Goal: Navigation & Orientation: Go to known website

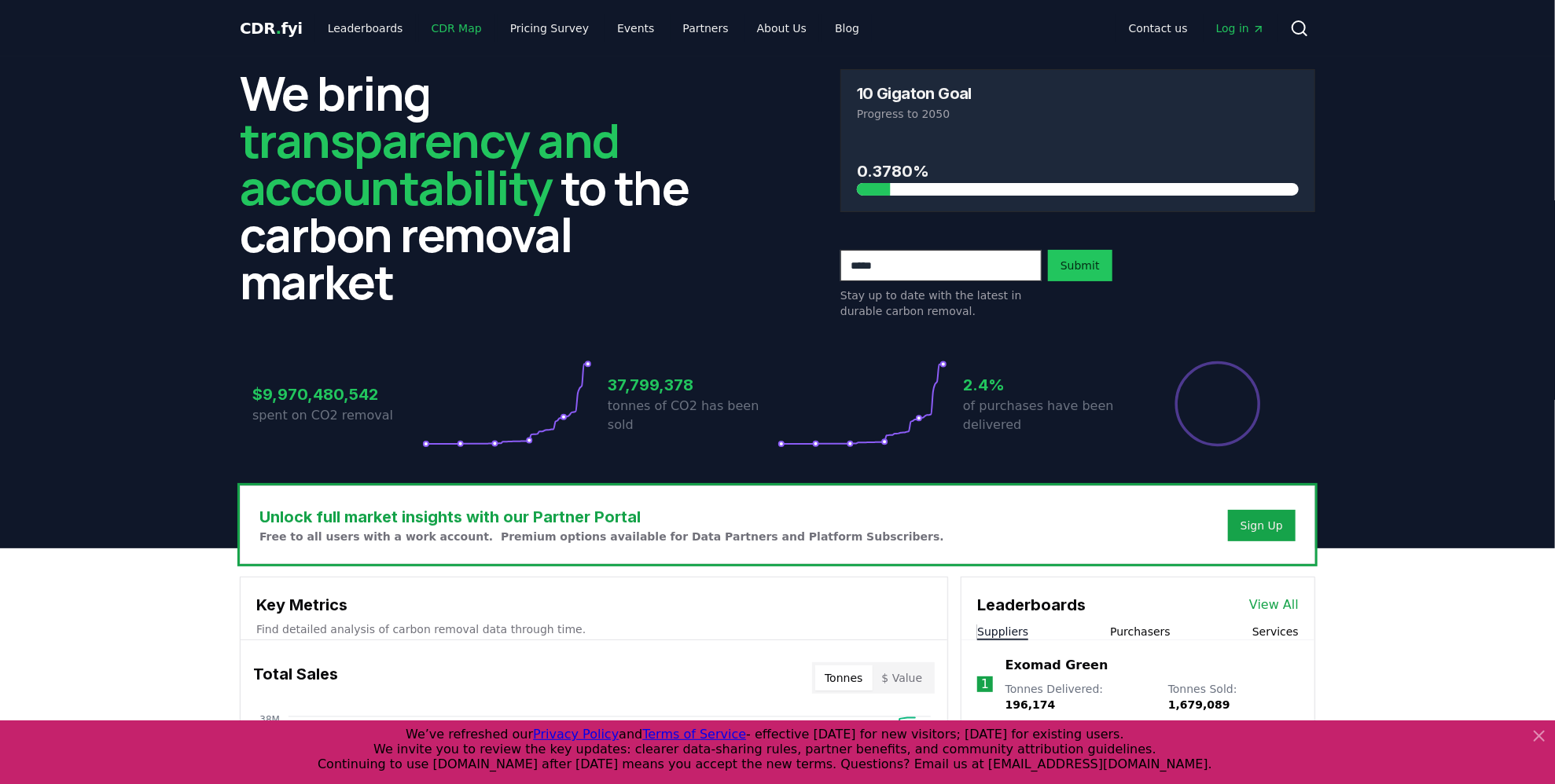
click at [447, 29] on link "CDR Map" at bounding box center [457, 28] width 75 height 28
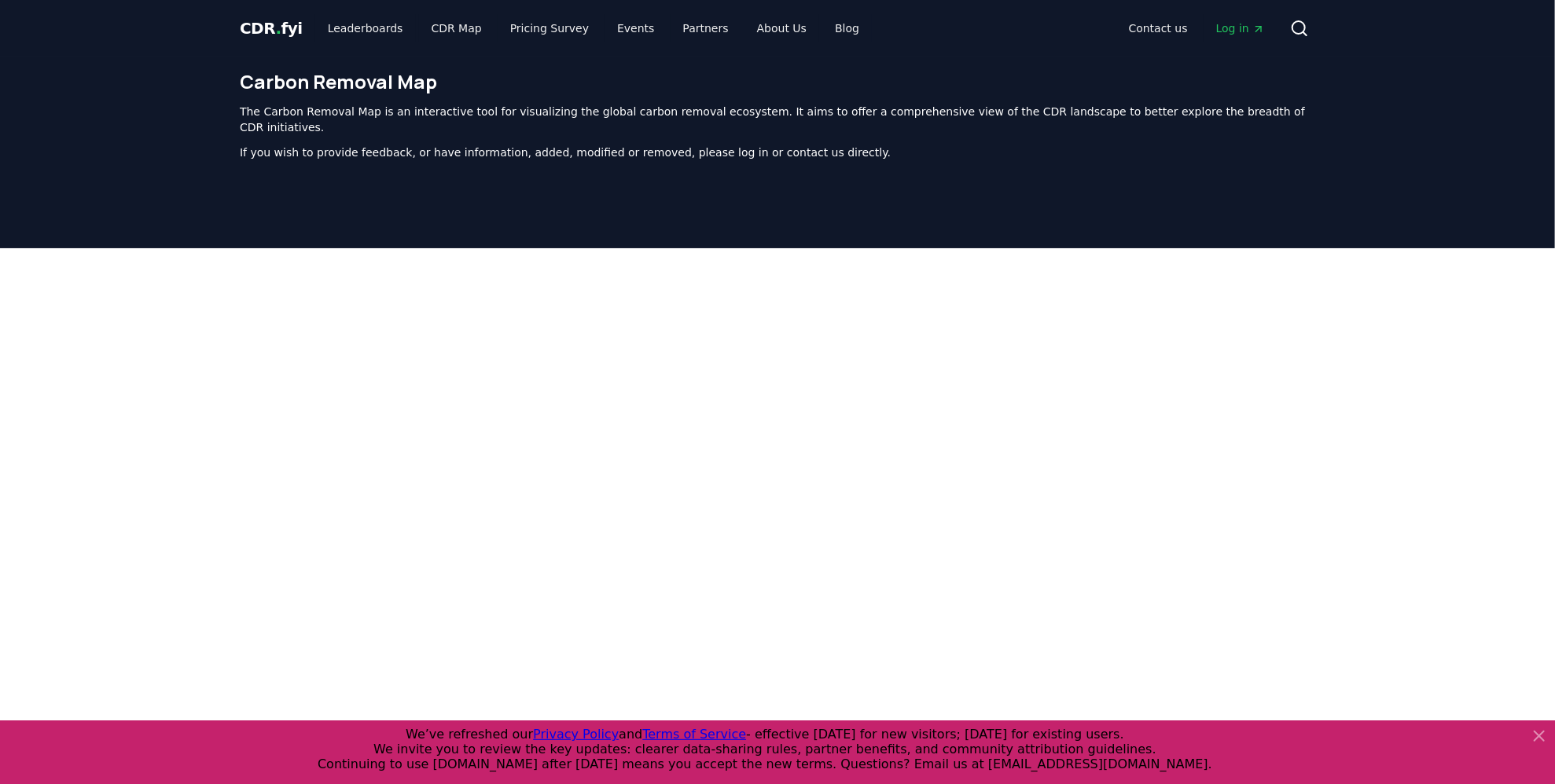
click at [1540, 740] on icon at bounding box center [1539, 736] width 19 height 19
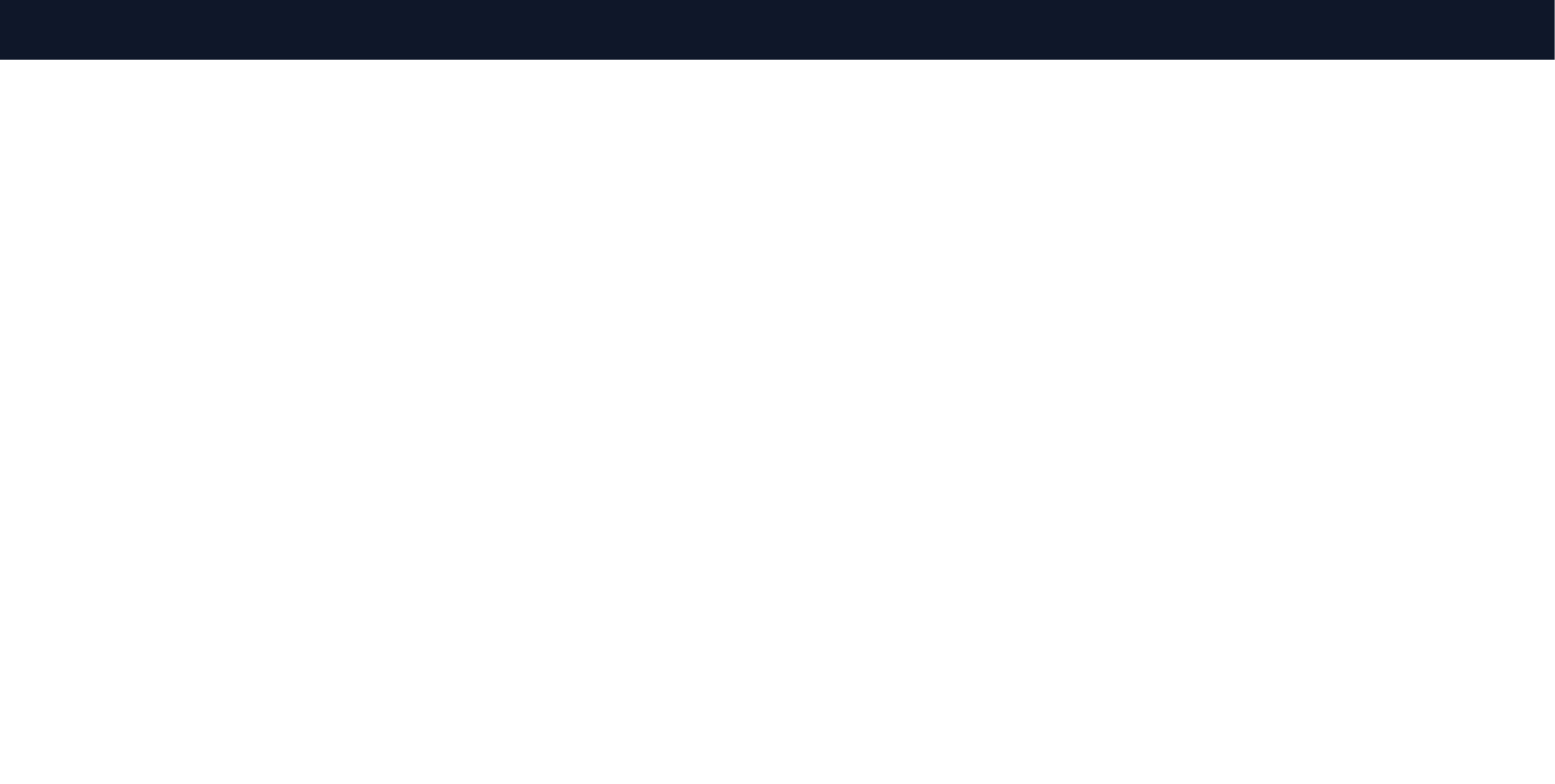
scroll to position [157, 0]
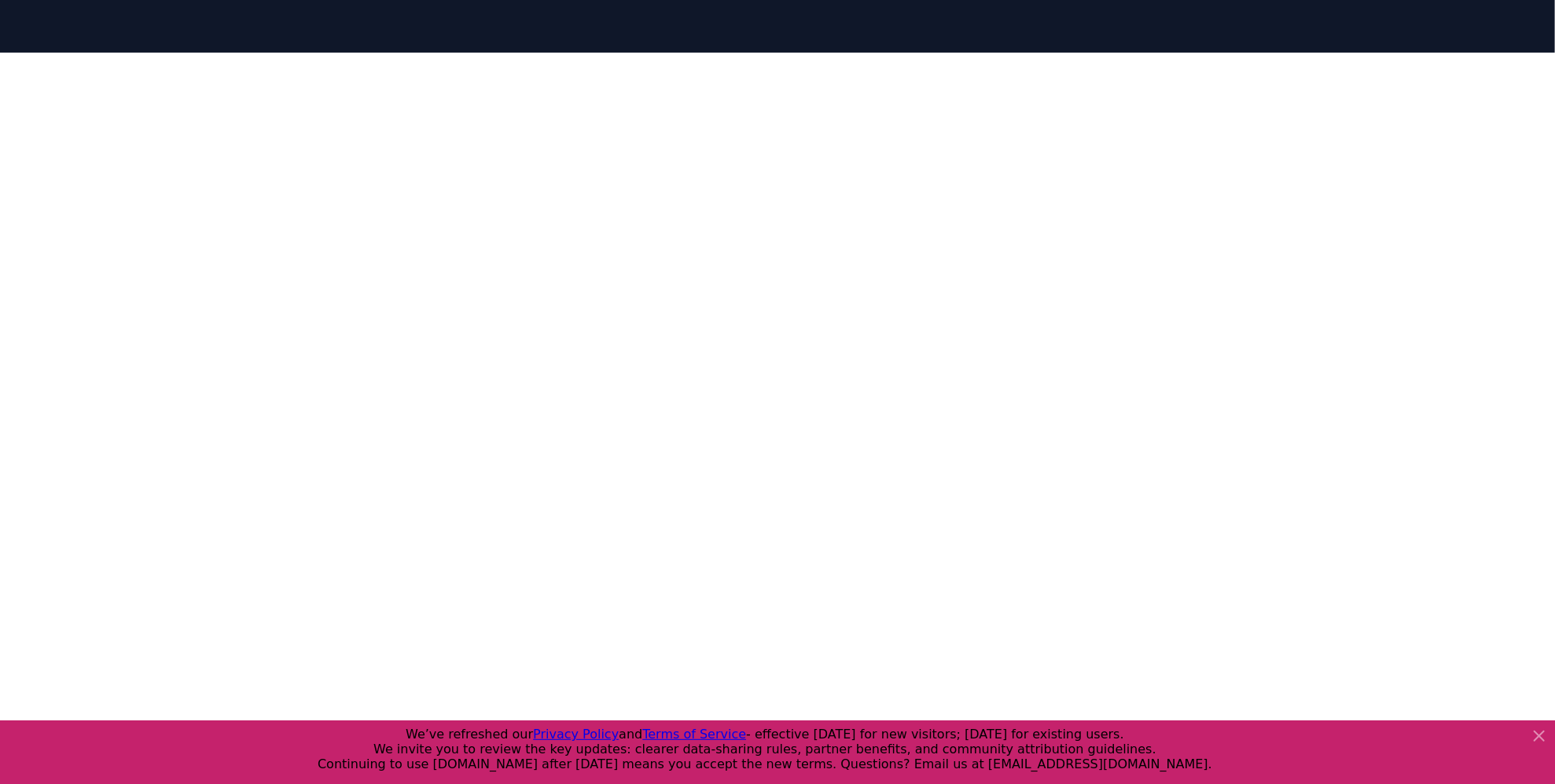
scroll to position [170, 0]
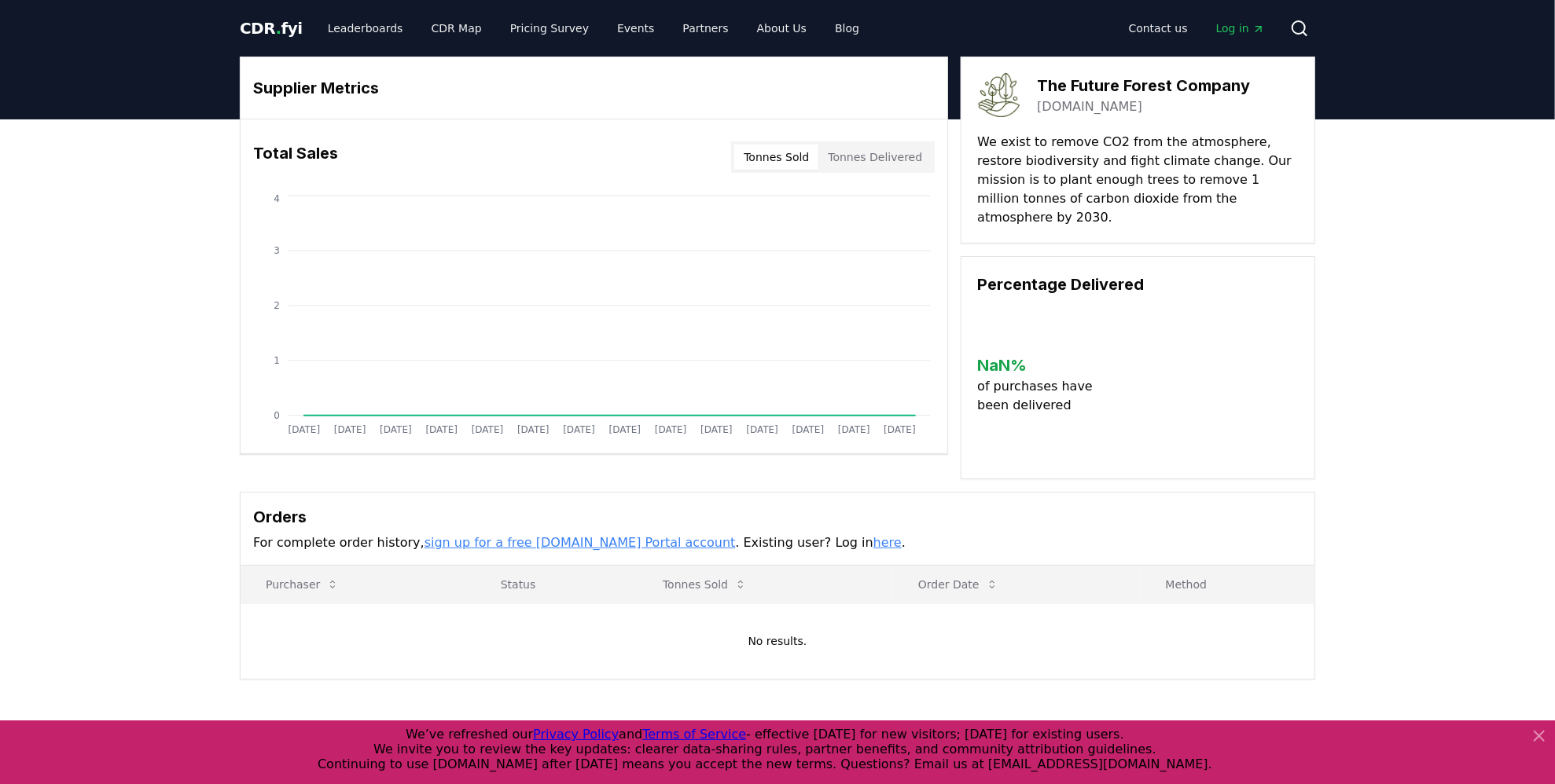
click at [1142, 108] on link "thefutureforestcompany.com" at bounding box center [1090, 107] width 106 height 19
